Goal: Find contact information: Find contact information

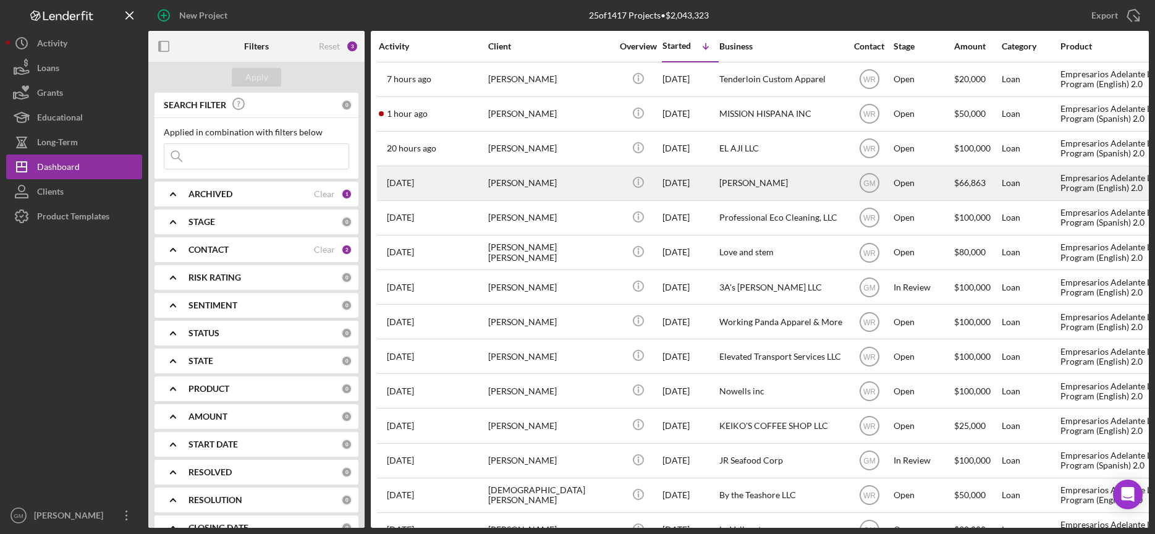
click at [548, 185] on div "[PERSON_NAME]" at bounding box center [550, 183] width 124 height 33
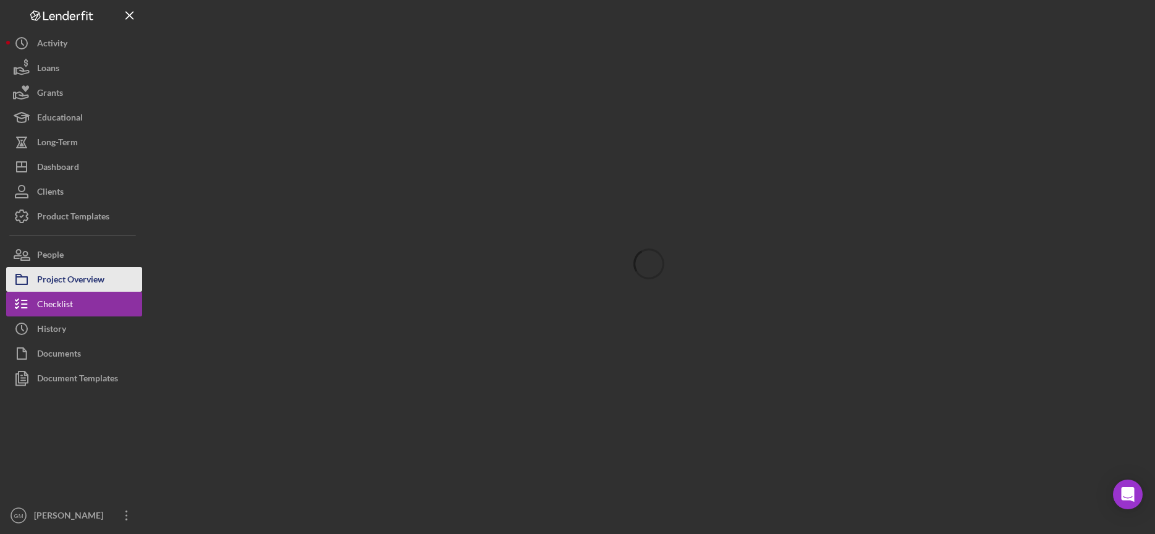
click at [90, 275] on div "Project Overview" at bounding box center [70, 281] width 67 height 28
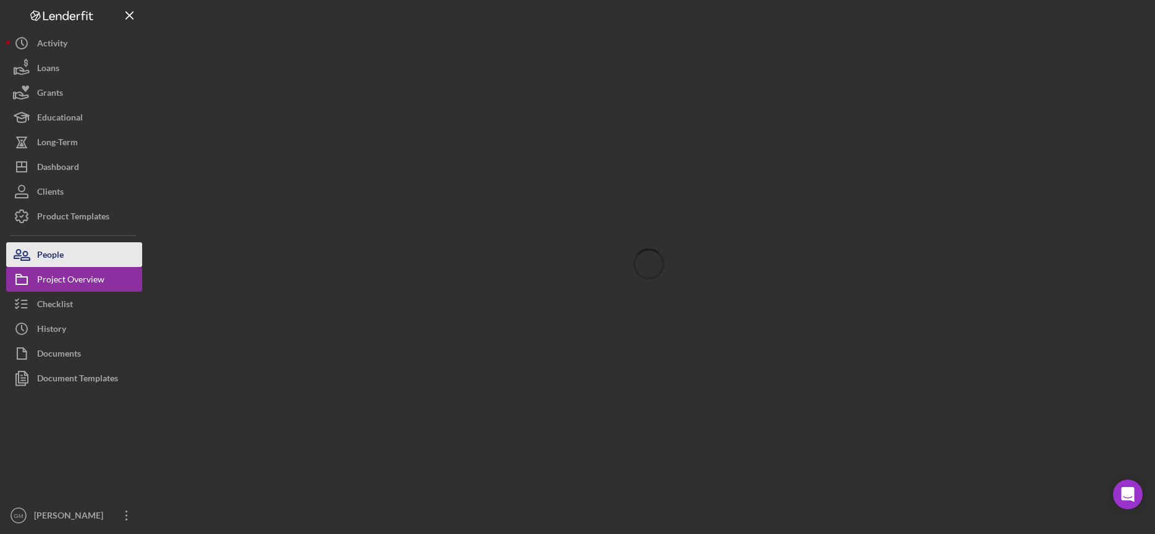
click at [50, 258] on div "People" at bounding box center [50, 256] width 27 height 28
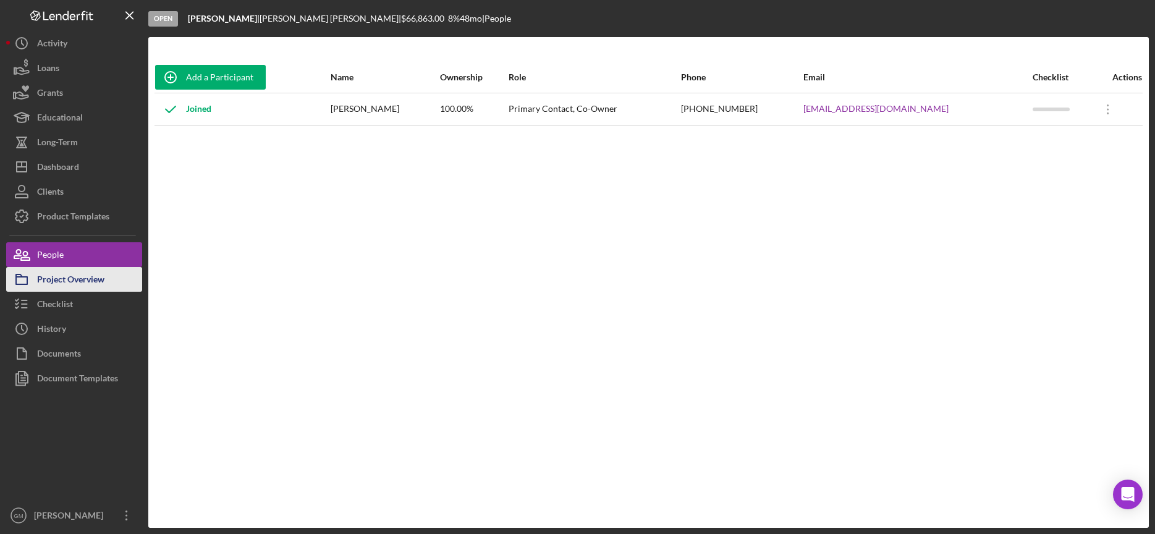
click at [72, 279] on div "Project Overview" at bounding box center [70, 281] width 67 height 28
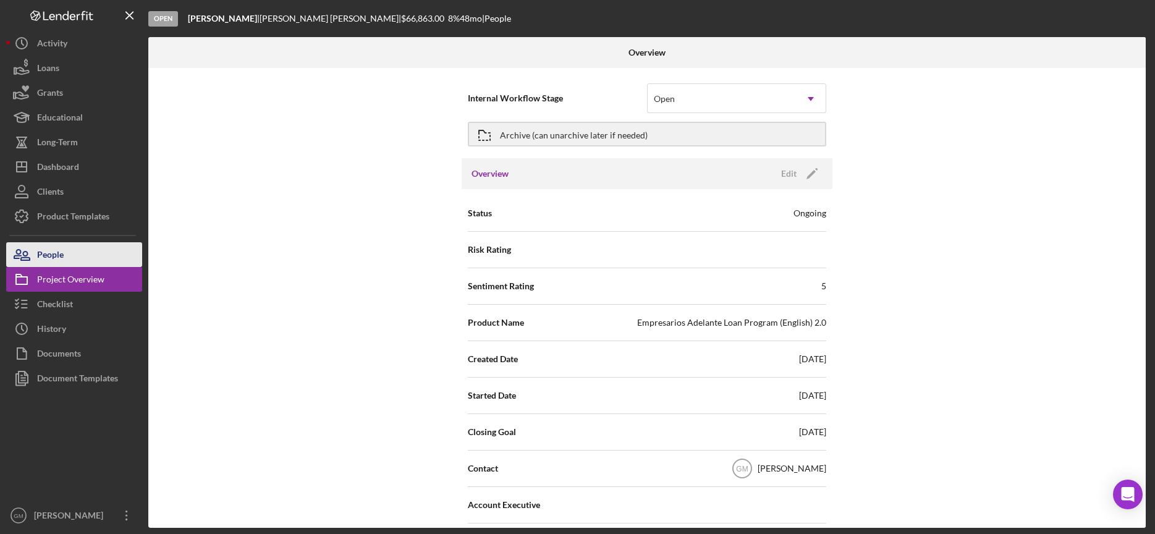
click at [67, 258] on button "People" at bounding box center [74, 254] width 136 height 25
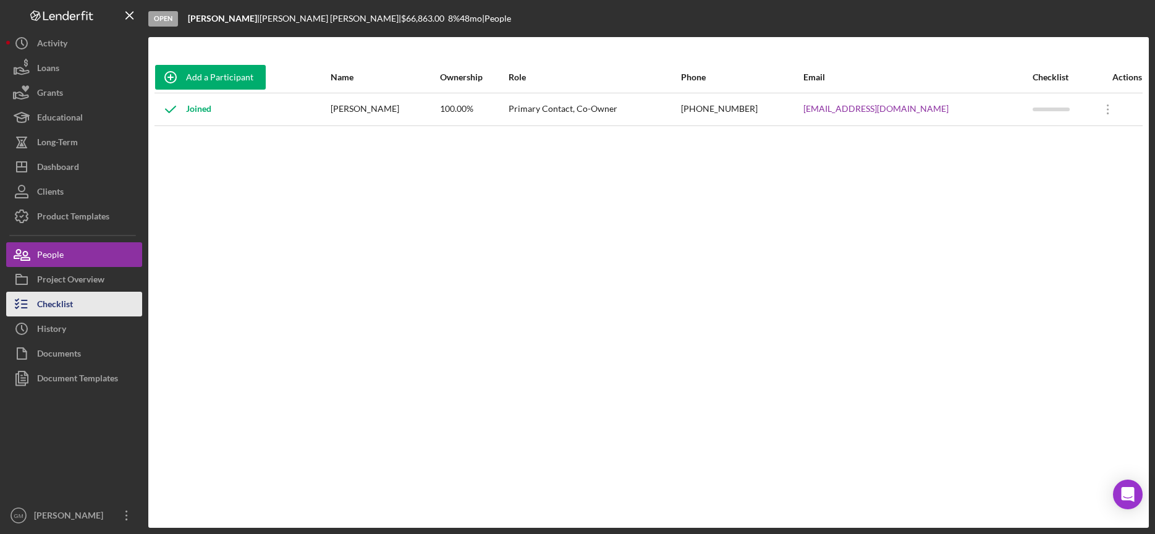
click at [62, 303] on div "Checklist" at bounding box center [55, 306] width 36 height 28
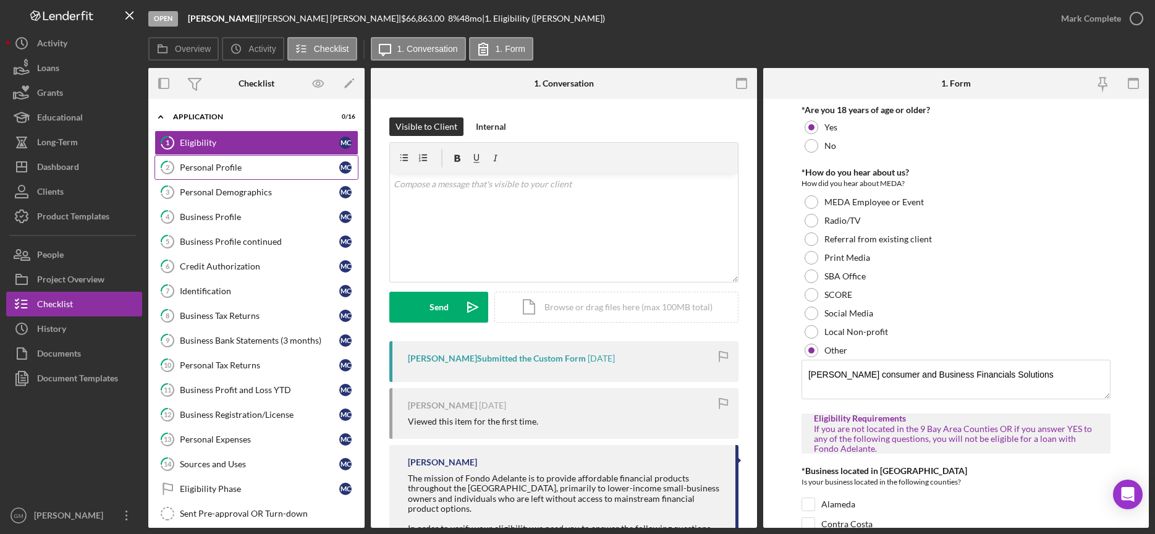
click at [252, 174] on link "2 Personal Profile M C" at bounding box center [257, 167] width 204 height 25
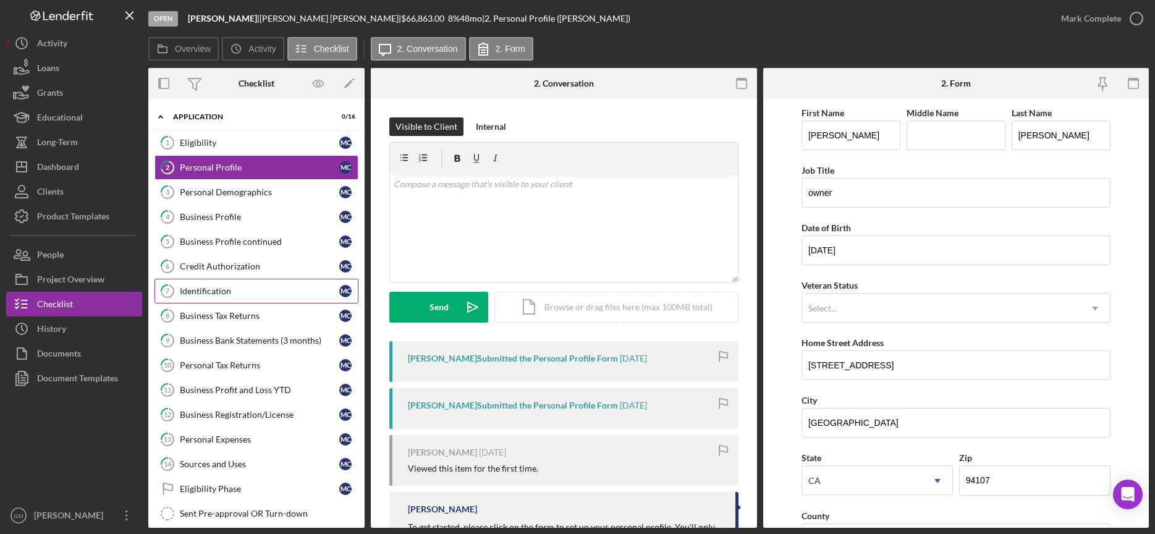
click at [224, 295] on div "Identification" at bounding box center [259, 291] width 159 height 10
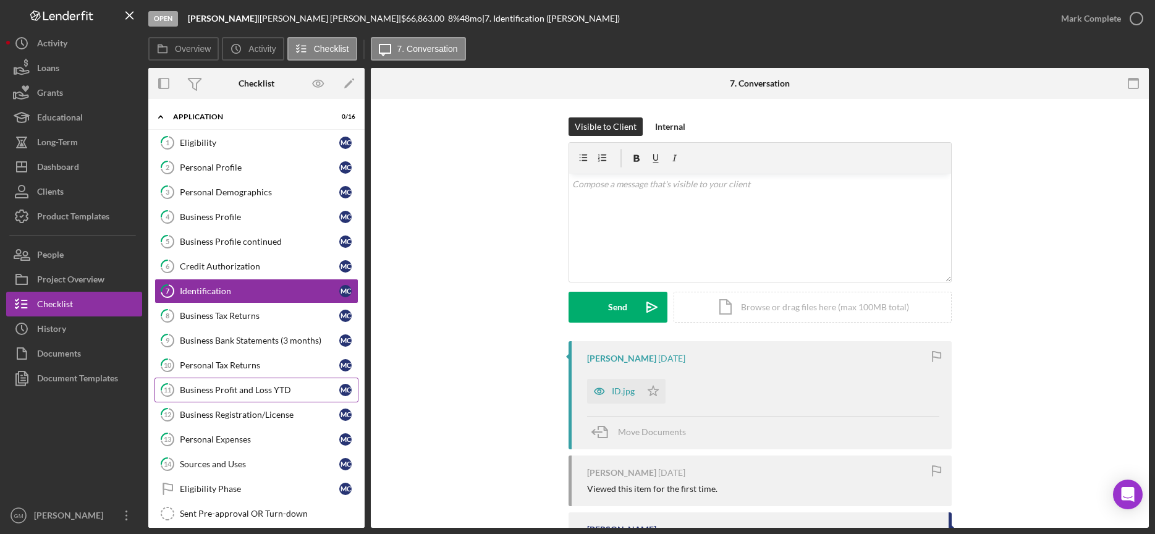
drag, startPoint x: 221, startPoint y: 362, endPoint x: 219, endPoint y: 397, distance: 35.3
click at [221, 362] on div "Personal Tax Returns" at bounding box center [259, 365] width 159 height 10
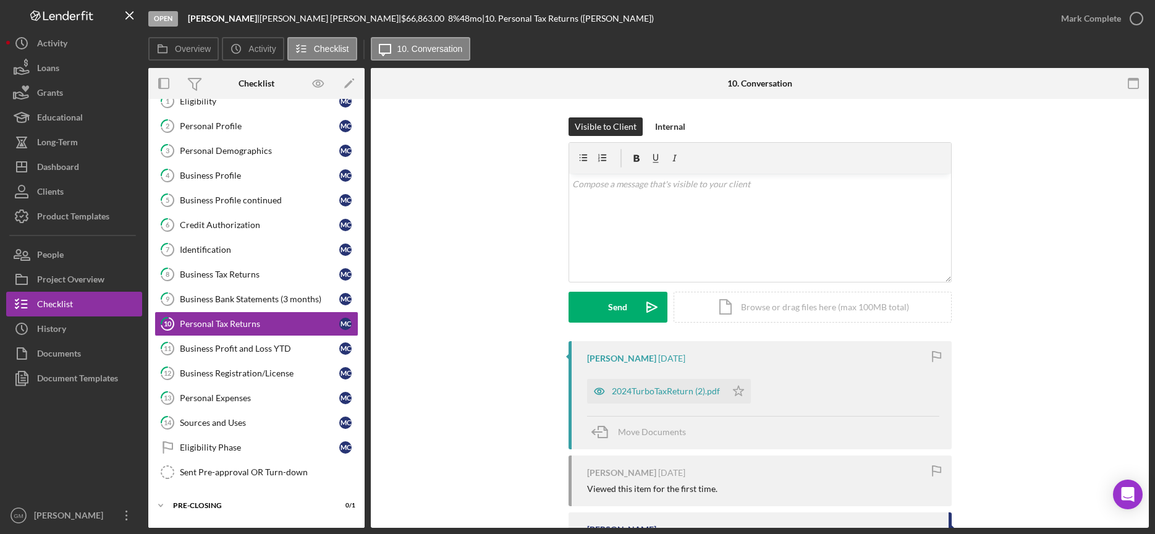
scroll to position [66, 0]
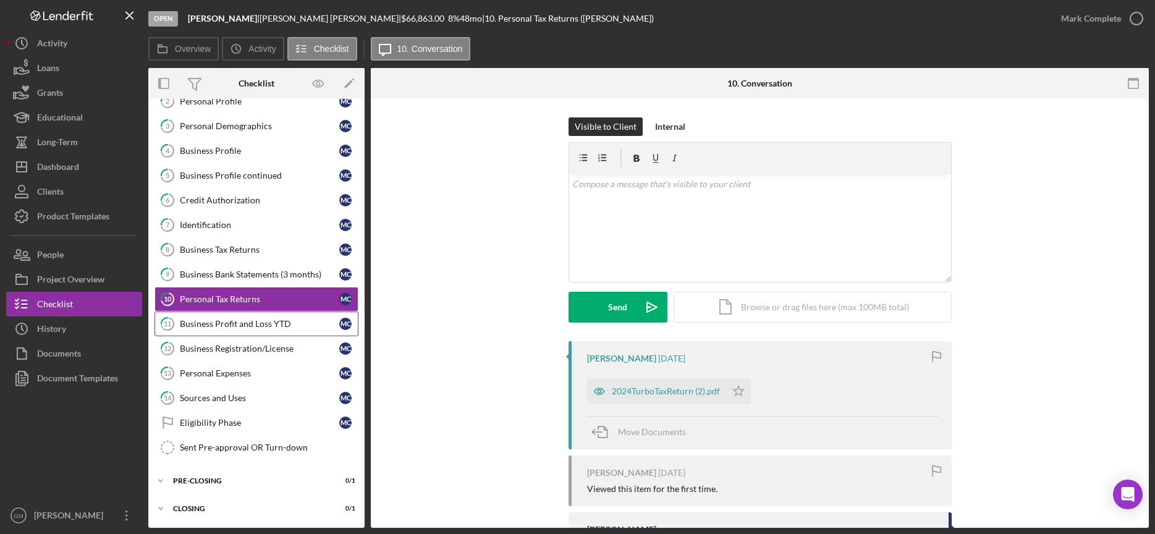
click at [275, 322] on div "Business Profit and Loss YTD" at bounding box center [259, 324] width 159 height 10
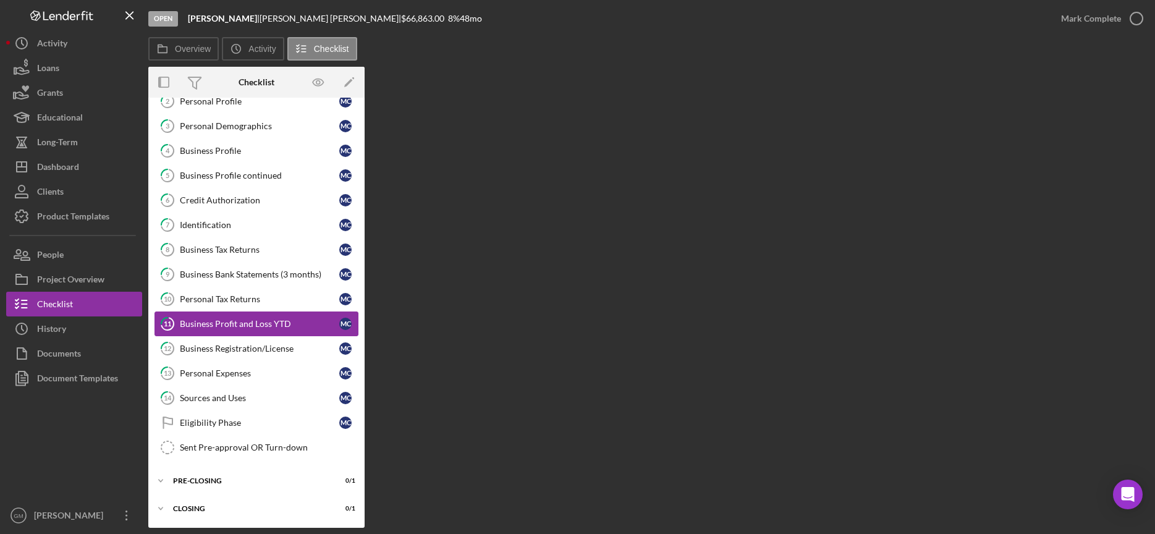
scroll to position [66, 0]
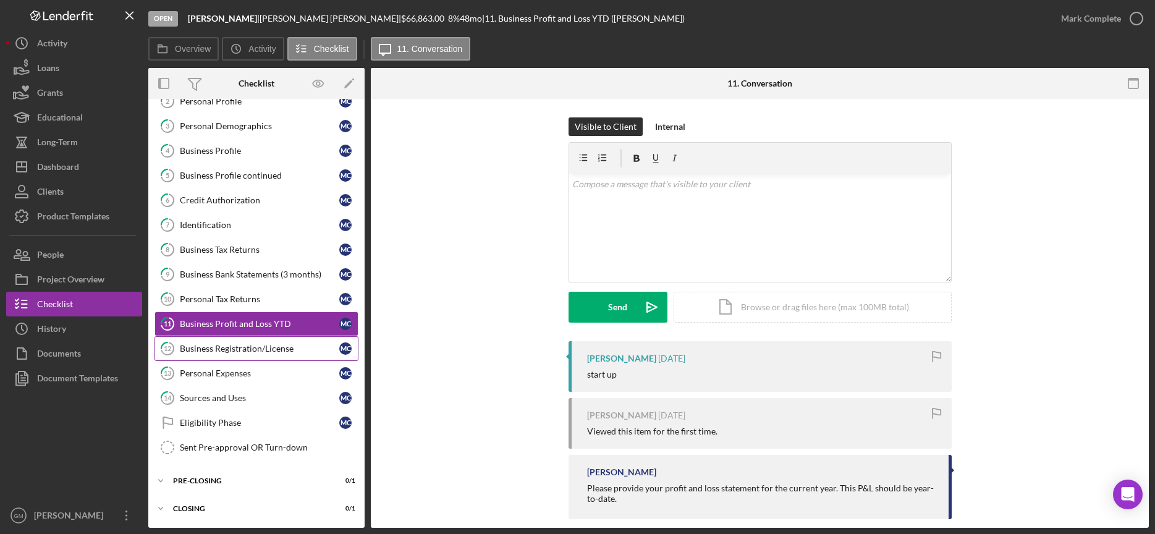
click at [257, 355] on link "12 Business Registration/License M C" at bounding box center [257, 348] width 204 height 25
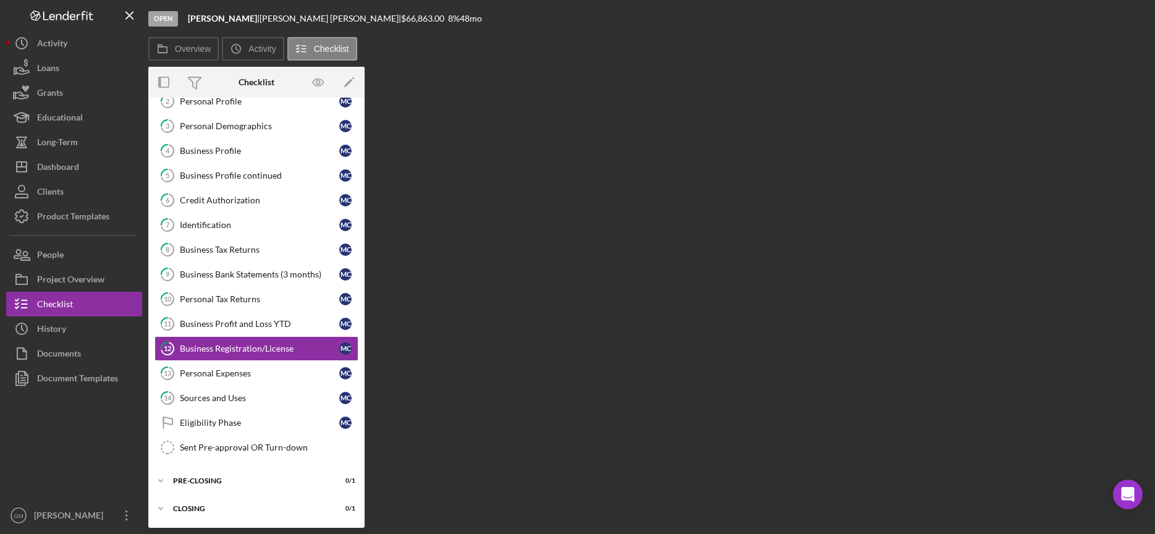
scroll to position [66, 0]
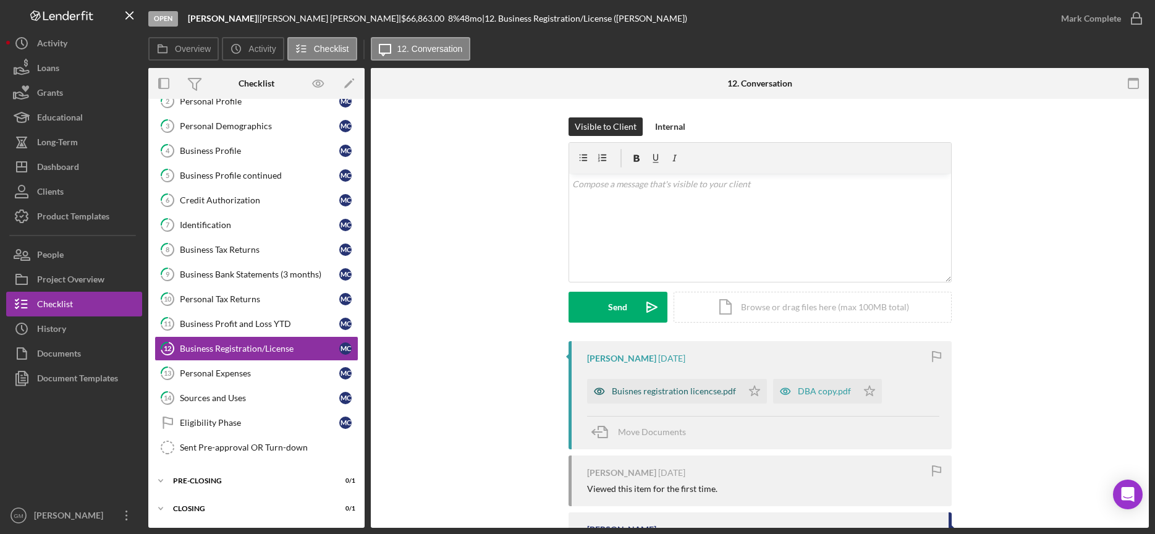
click at [671, 391] on div "Buisnes registration licencse.pdf" at bounding box center [674, 391] width 124 height 10
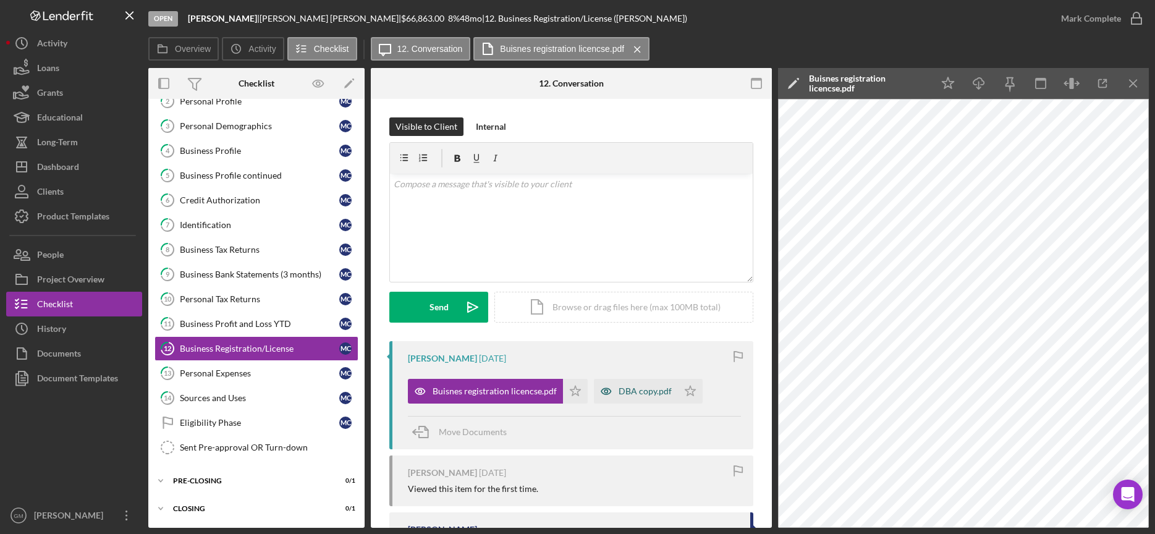
click at [642, 393] on div "DBA copy.pdf" at bounding box center [645, 391] width 53 height 10
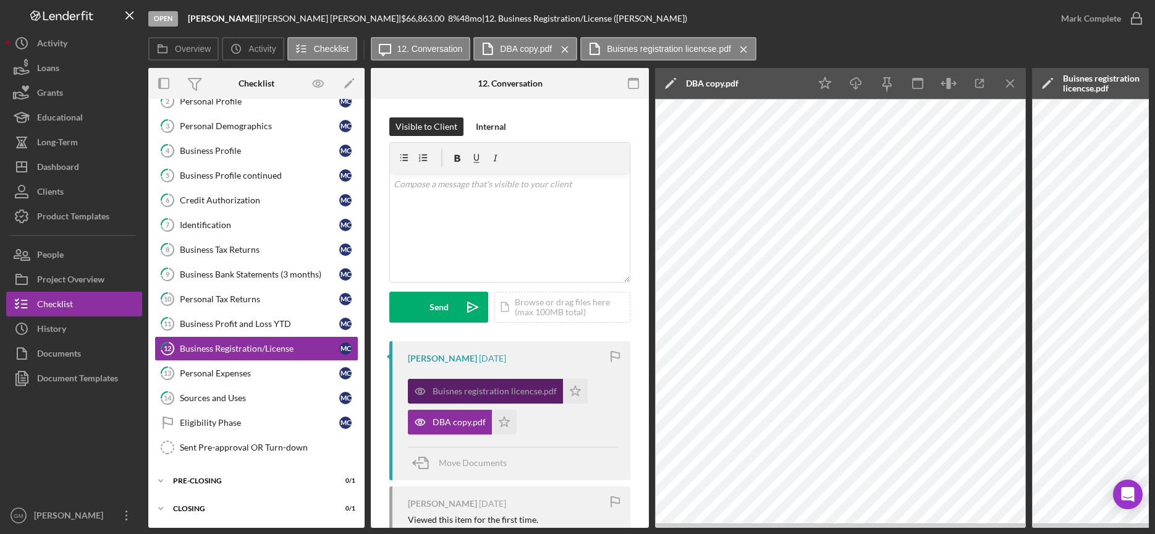
click at [501, 394] on div "Buisnes registration licencse.pdf" at bounding box center [495, 391] width 124 height 10
click at [1013, 88] on icon "Icon/Menu Close" at bounding box center [1011, 84] width 28 height 28
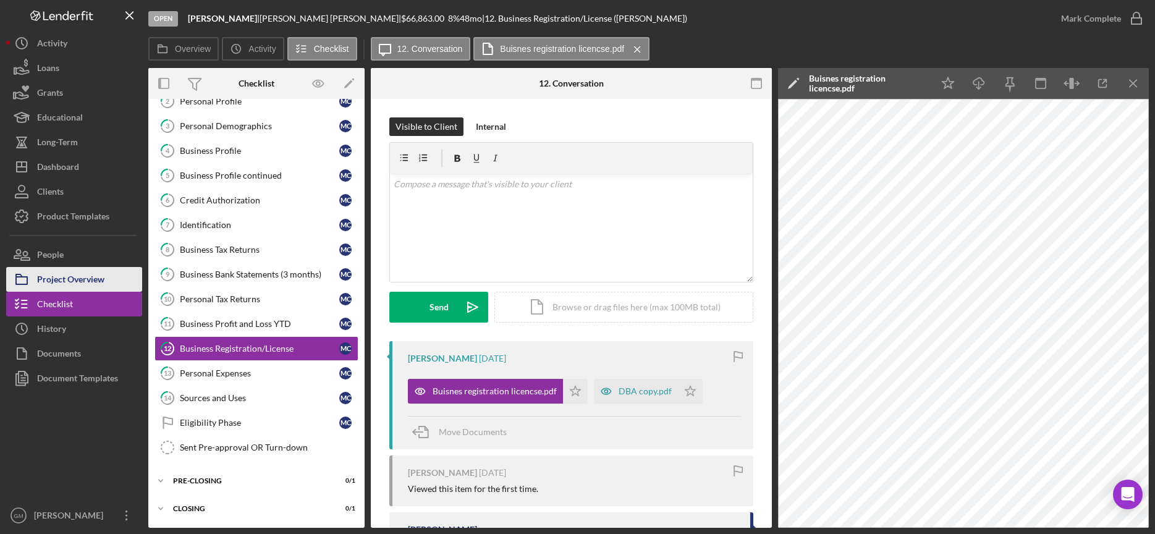
click at [90, 280] on div "Project Overview" at bounding box center [70, 281] width 67 height 28
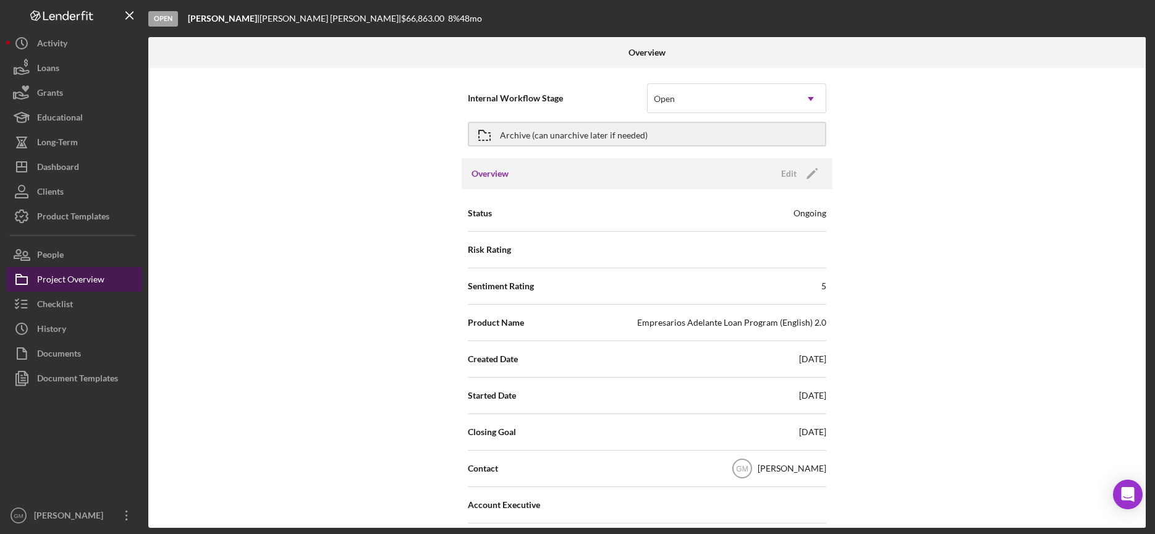
click at [100, 267] on div "Project Overview" at bounding box center [70, 281] width 67 height 28
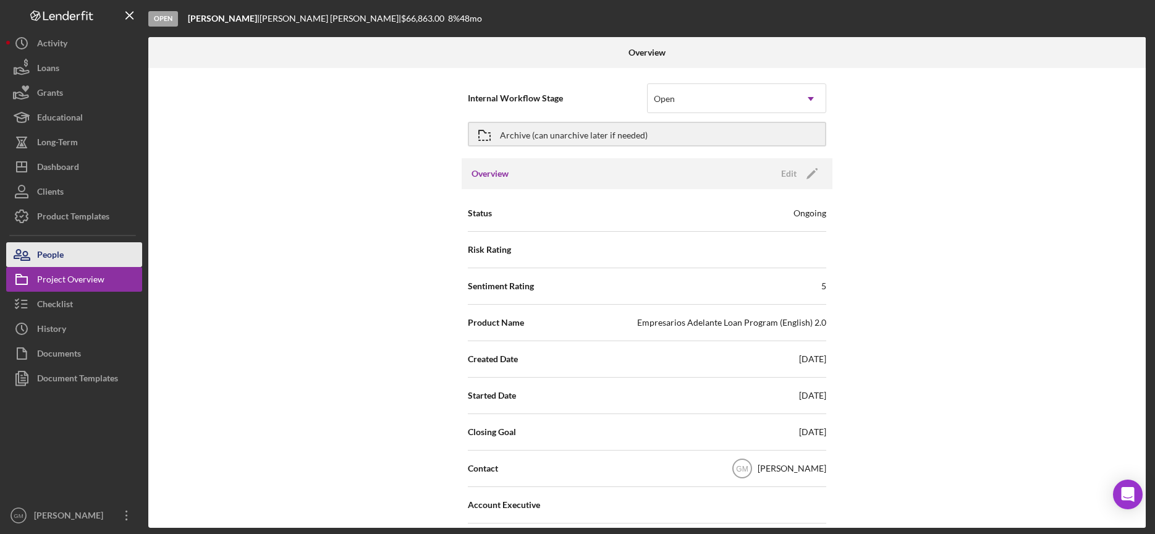
click at [87, 261] on button "People" at bounding box center [74, 254] width 136 height 25
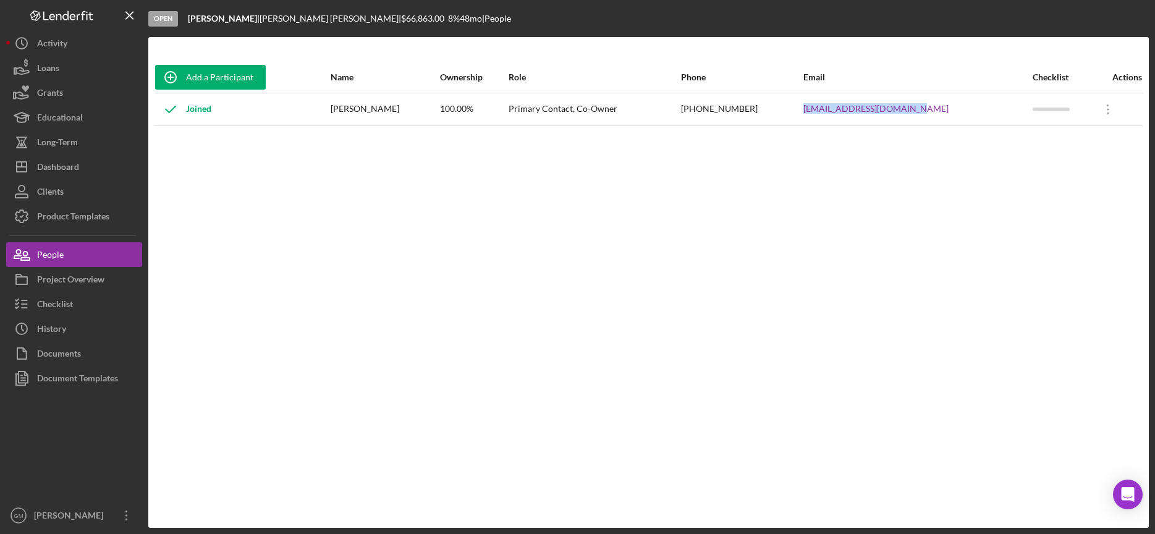
drag, startPoint x: 963, startPoint y: 104, endPoint x: 847, endPoint y: 114, distance: 116.6
click at [847, 114] on tr "Joined [PERSON_NAME] 100.00% Primary Contact, Co-Owner [PHONE_NUMBER] [EMAIL_AD…" at bounding box center [649, 109] width 988 height 33
copy tr "[EMAIL_ADDRESS][DOMAIN_NAME]"
click at [35, 302] on icon "button" at bounding box center [21, 304] width 31 height 31
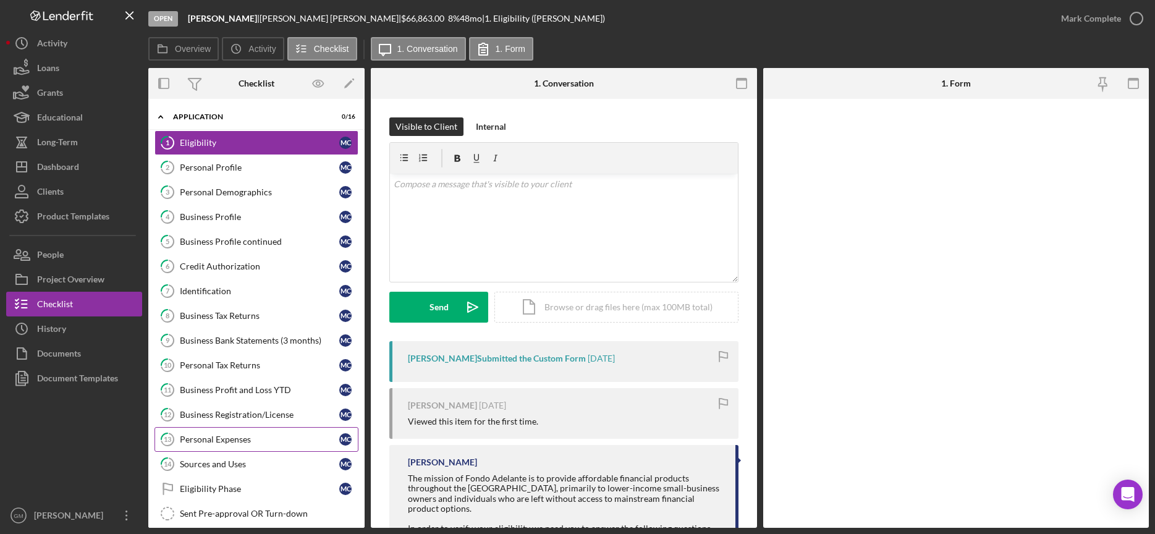
click at [240, 436] on div "Personal Expenses" at bounding box center [259, 440] width 159 height 10
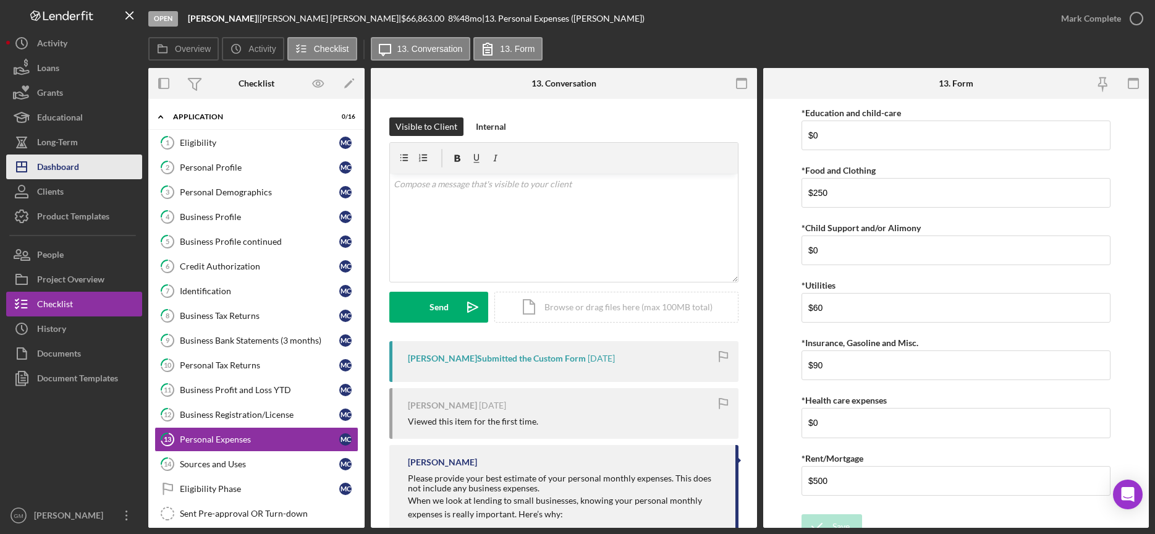
click at [61, 166] on div "Dashboard" at bounding box center [58, 169] width 42 height 28
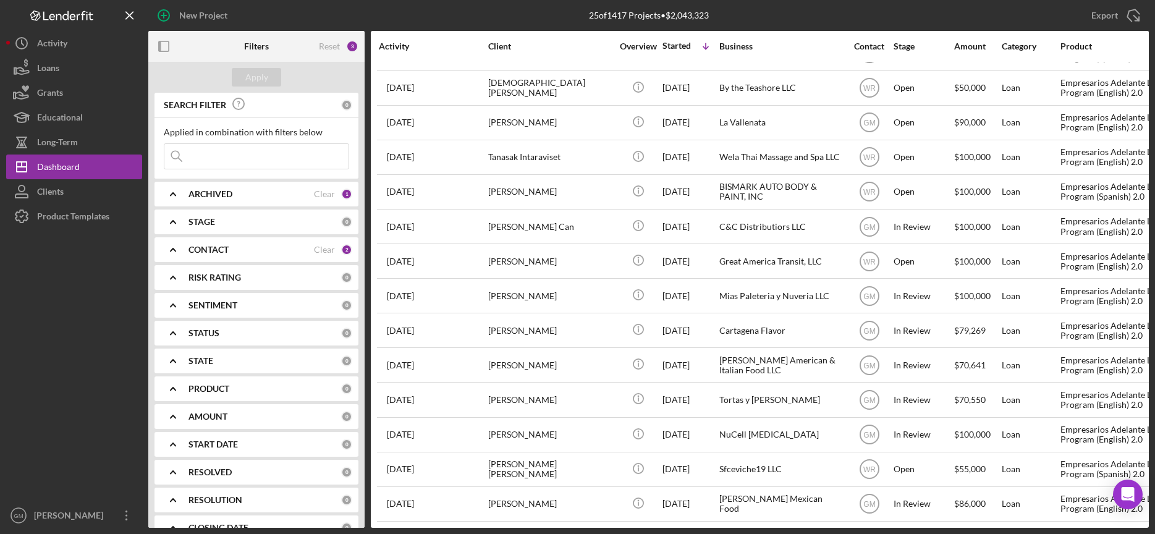
scroll to position [417, 0]
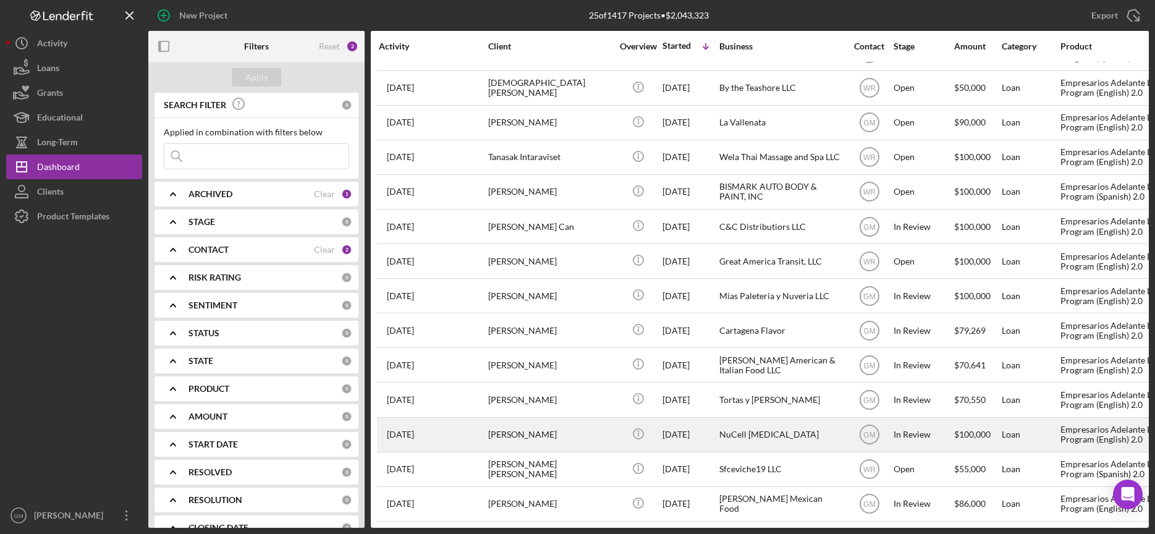
click at [571, 420] on div "[PERSON_NAME]" at bounding box center [550, 435] width 124 height 33
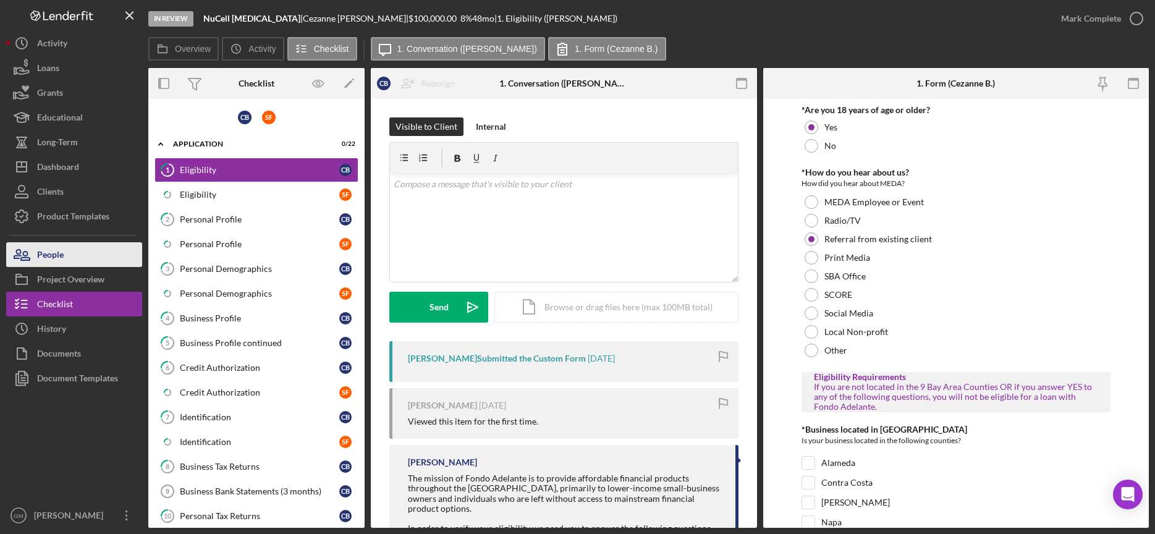
click at [82, 258] on button "People" at bounding box center [74, 254] width 136 height 25
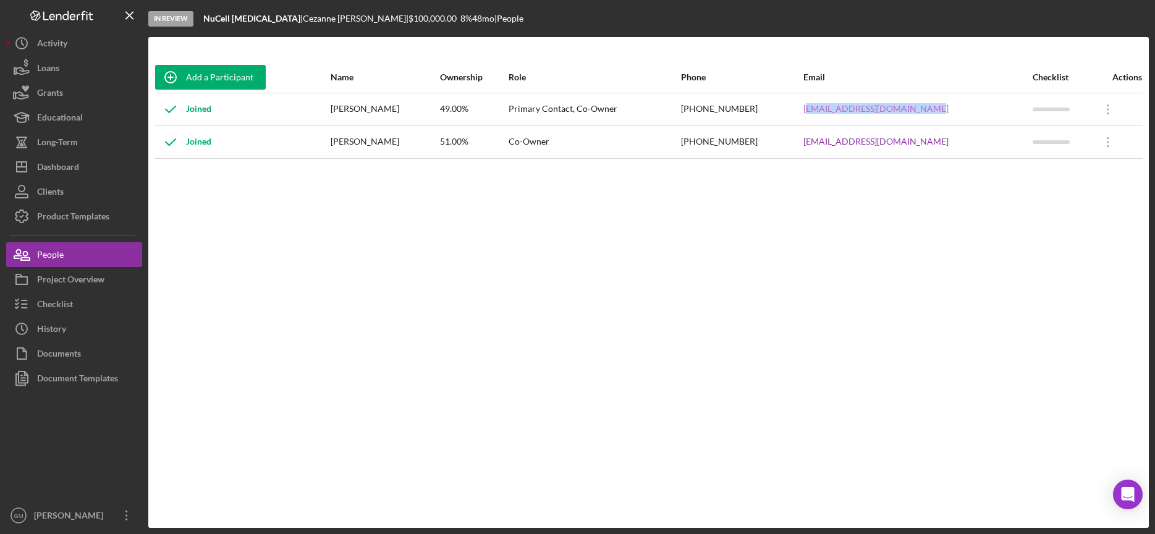
drag, startPoint x: 950, startPoint y: 109, endPoint x: 822, endPoint y: 110, distance: 128.0
click at [822, 110] on div "[EMAIL_ADDRESS][DOMAIN_NAME]" at bounding box center [918, 109] width 229 height 31
click at [802, 111] on div "[PHONE_NUMBER]" at bounding box center [741, 109] width 121 height 31
drag, startPoint x: 953, startPoint y: 111, endPoint x: 815, endPoint y: 111, distance: 138.5
click at [815, 111] on tr "Joined Cezanne [PERSON_NAME] 49.00% Primary Contact, Co-Owner [PHONE_NUMBER] [E…" at bounding box center [649, 109] width 988 height 33
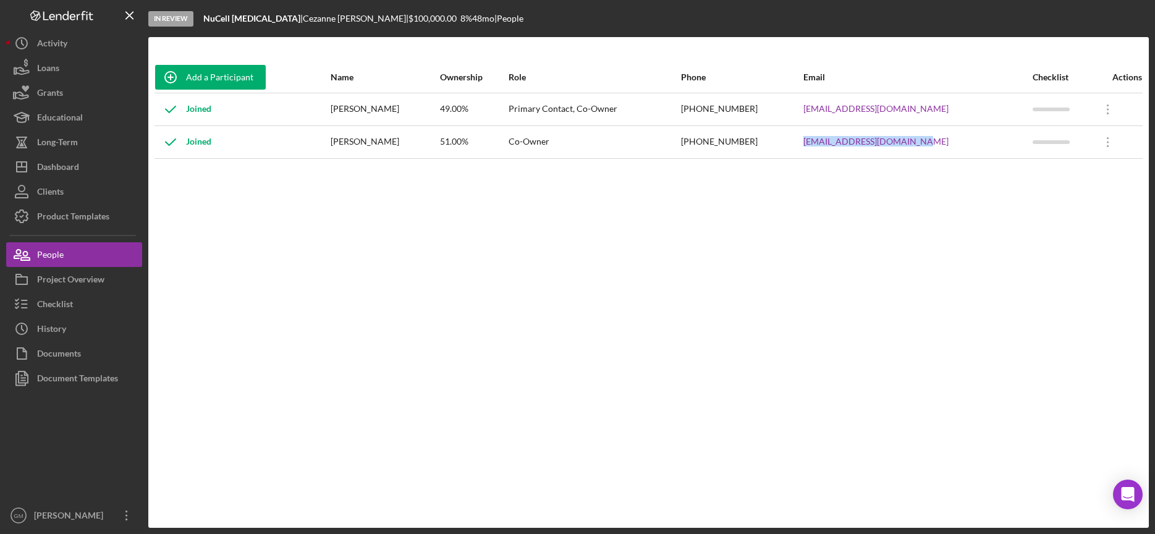
drag, startPoint x: 937, startPoint y: 142, endPoint x: 809, endPoint y: 140, distance: 127.4
click at [809, 140] on tr "Joined [PERSON_NAME] 51.00% Co-Owner [PHONE_NUMBER] [EMAIL_ADDRESS][DOMAIN_NAME…" at bounding box center [649, 141] width 988 height 33
